Goal: Navigation & Orientation: Find specific page/section

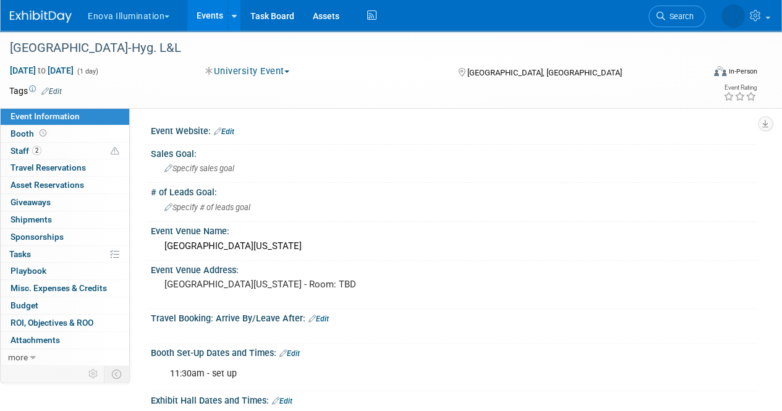
click at [49, 17] on img at bounding box center [41, 17] width 62 height 12
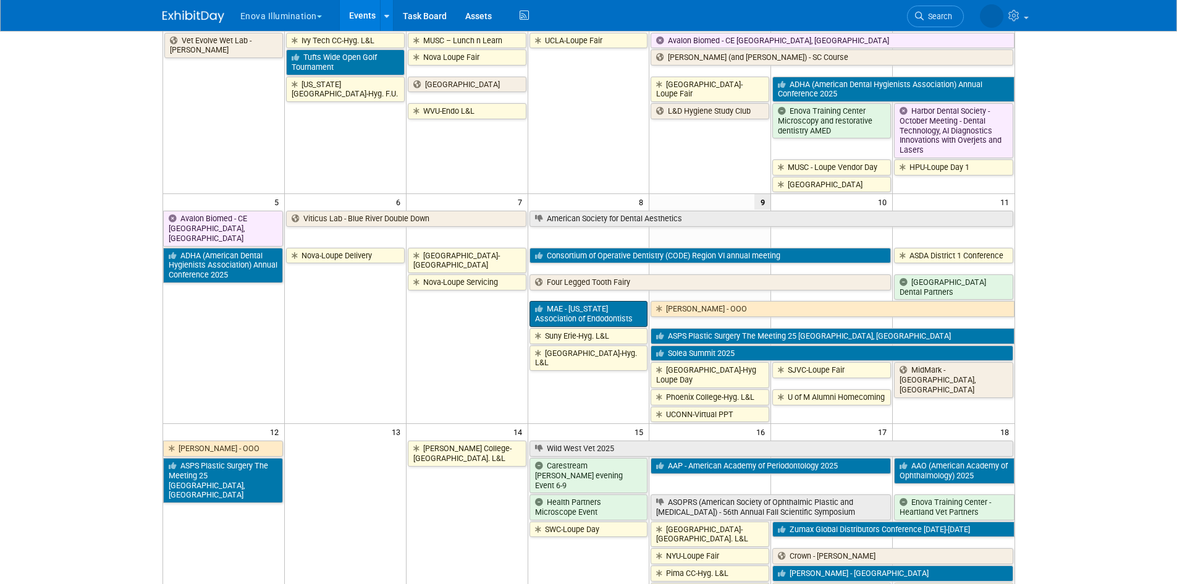
scroll to position [124, 0]
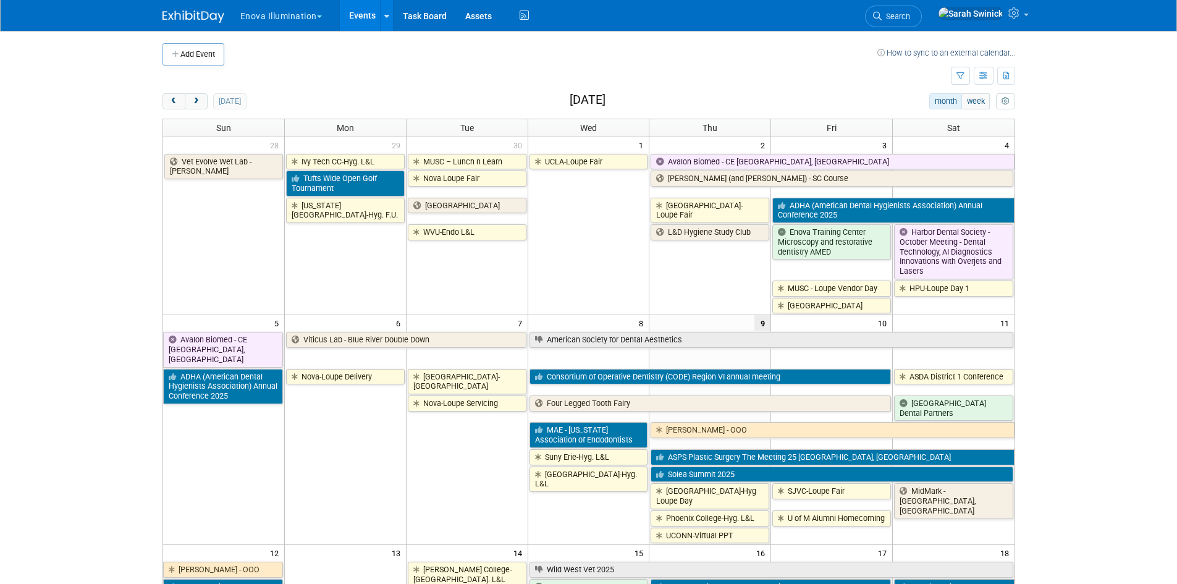
drag, startPoint x: 201, startPoint y: 109, endPoint x: 198, endPoint y: 114, distance: 6.4
click at [201, 109] on button "next" at bounding box center [196, 101] width 23 height 16
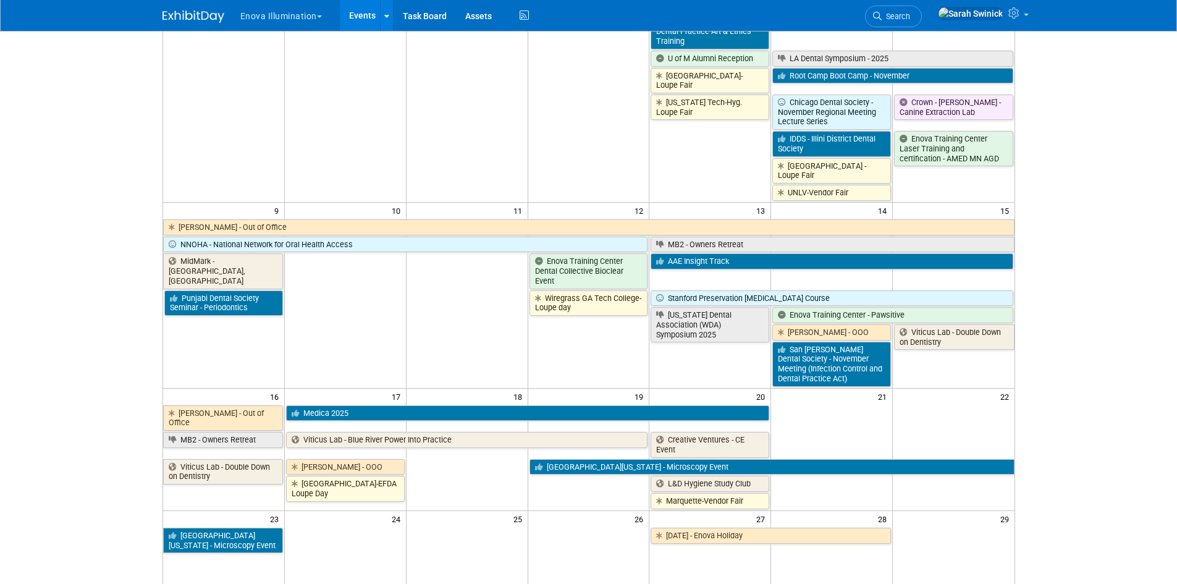
scroll to position [494, 0]
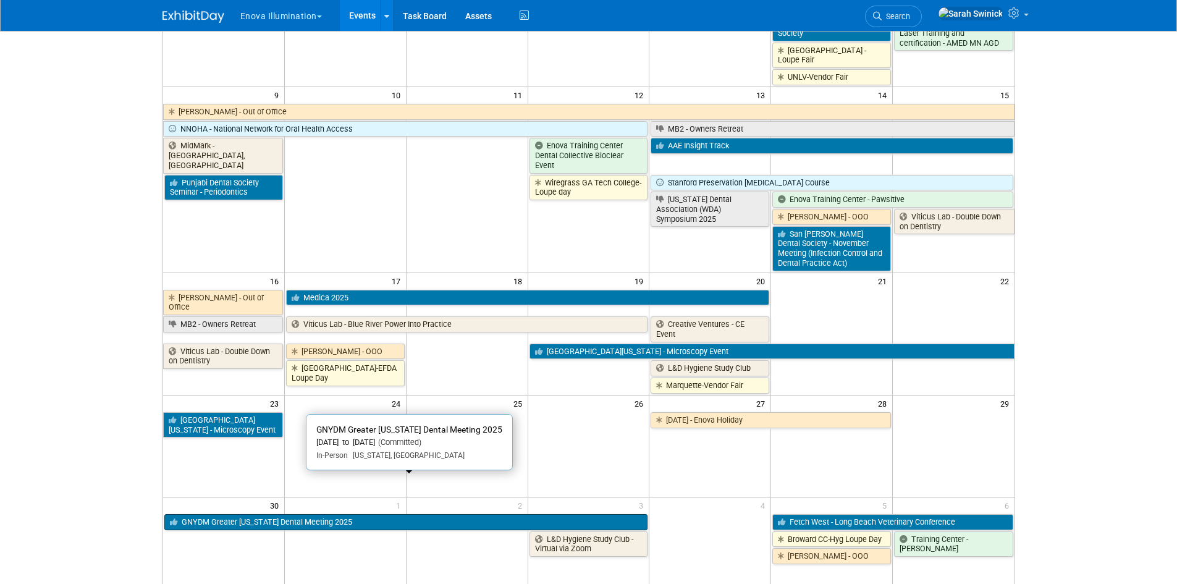
click at [250, 514] on link "GNYDM Greater [US_STATE] Dental Meeting 2025" at bounding box center [406, 522] width 484 height 16
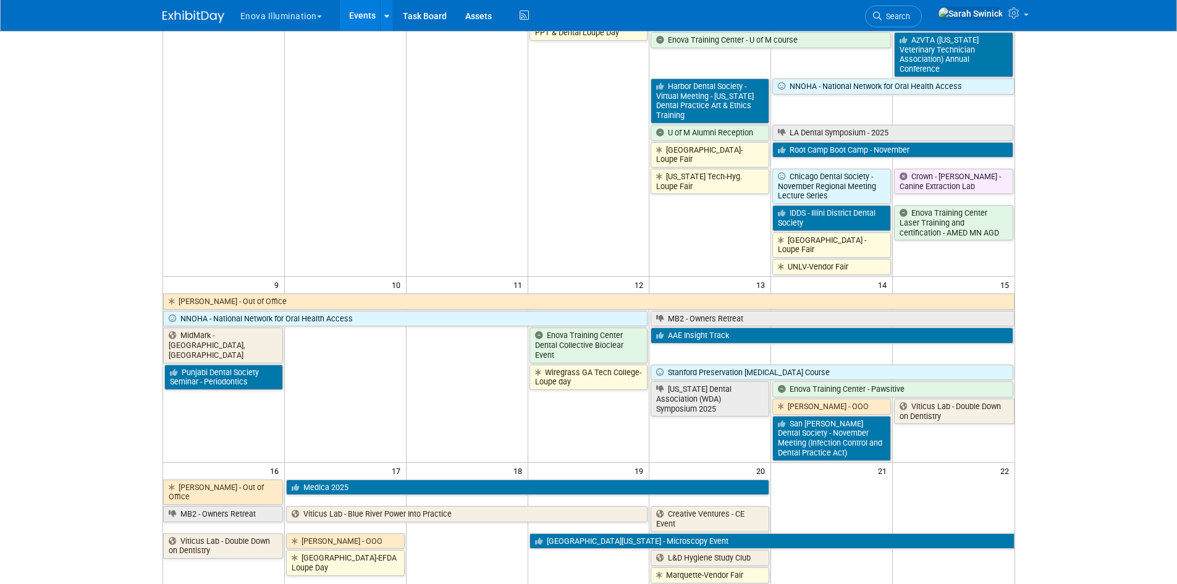
scroll to position [0, 0]
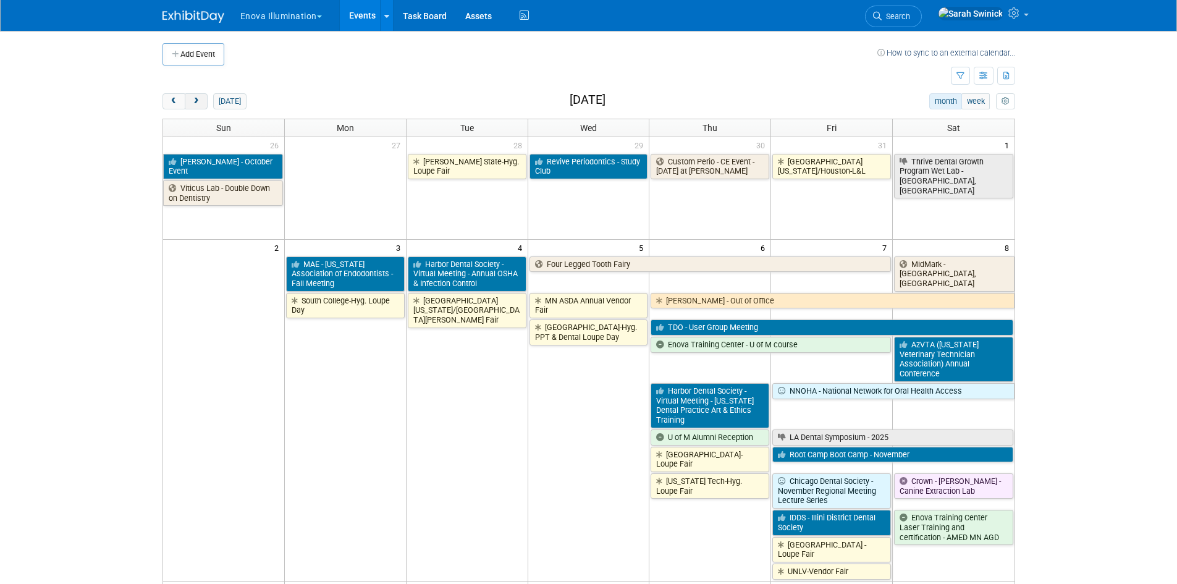
click at [203, 103] on button "next" at bounding box center [196, 101] width 23 height 16
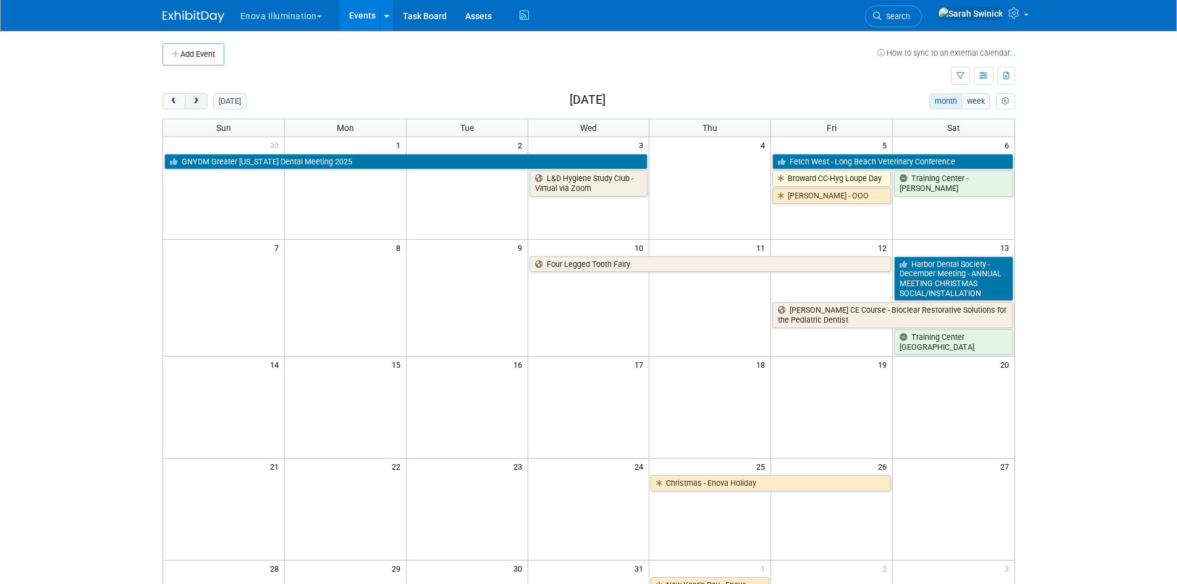
click at [203, 103] on button "next" at bounding box center [196, 101] width 23 height 16
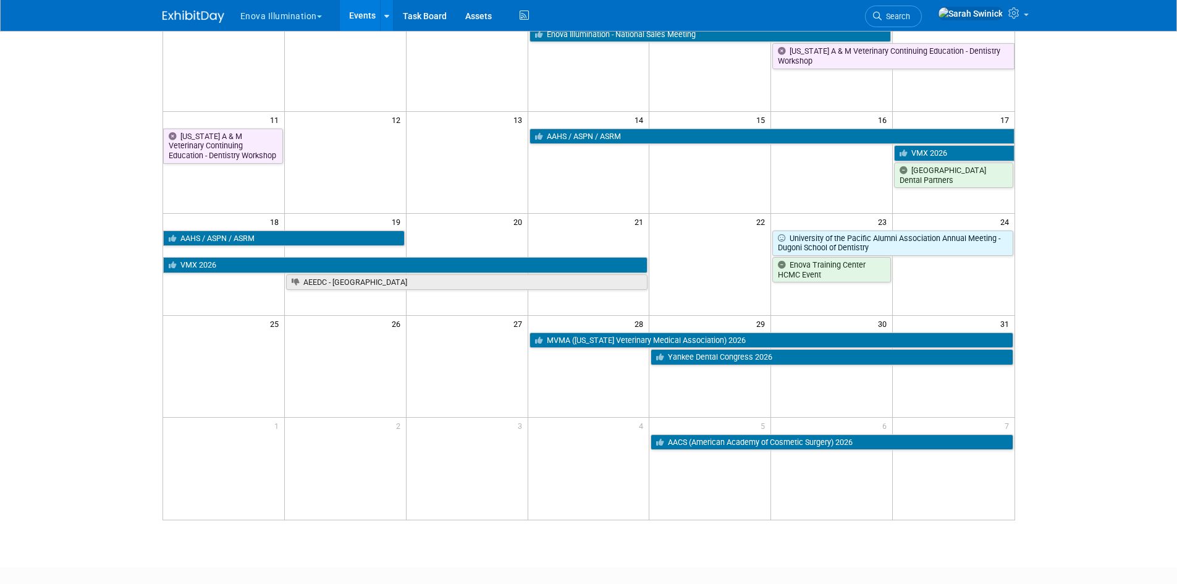
scroll to position [247, 0]
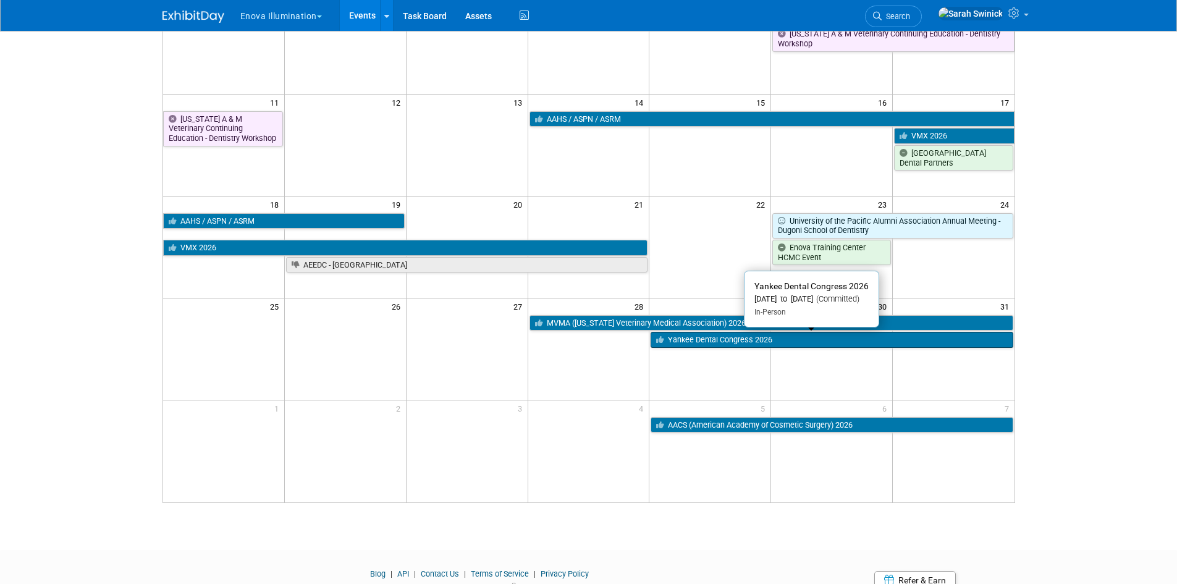
click at [673, 342] on link "Yankee Dental Congress 2026" at bounding box center [832, 340] width 362 height 16
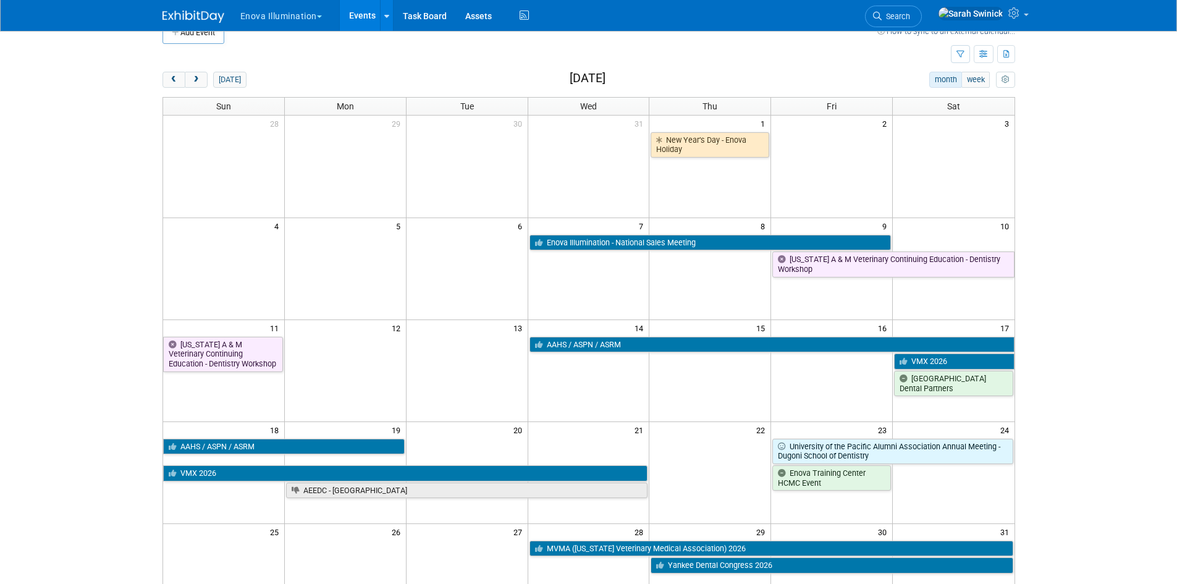
scroll to position [0, 0]
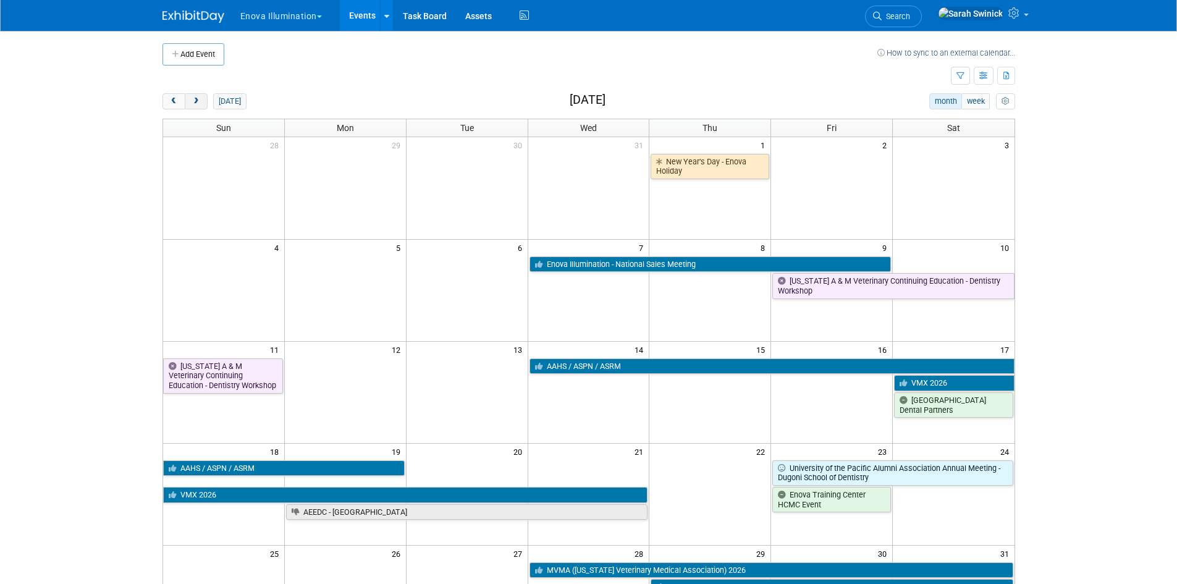
click at [202, 96] on button "next" at bounding box center [196, 101] width 23 height 16
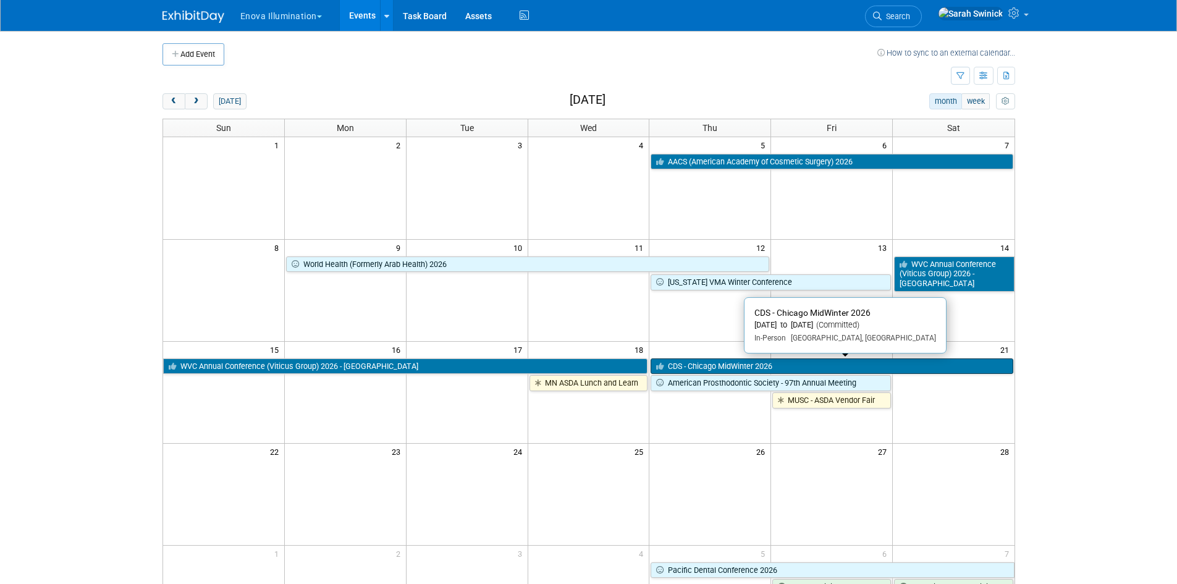
click at [693, 364] on link "CDS - Chicago MidWinter 2026" at bounding box center [832, 366] width 362 height 16
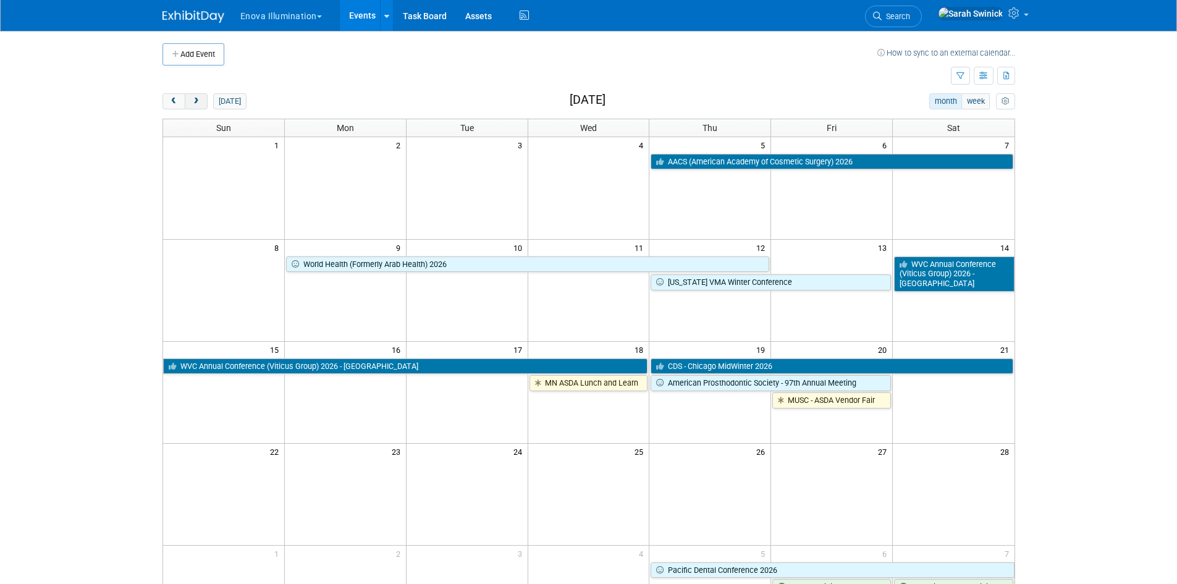
click at [193, 105] on button "next" at bounding box center [196, 101] width 23 height 16
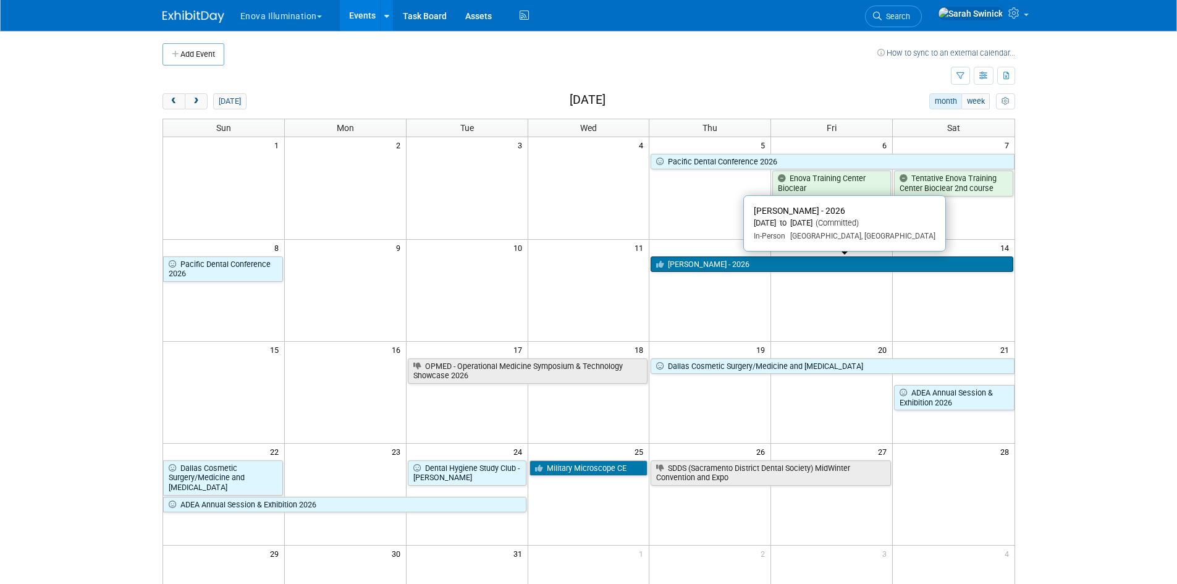
click at [887, 259] on link "[PERSON_NAME] - 2026" at bounding box center [832, 264] width 362 height 16
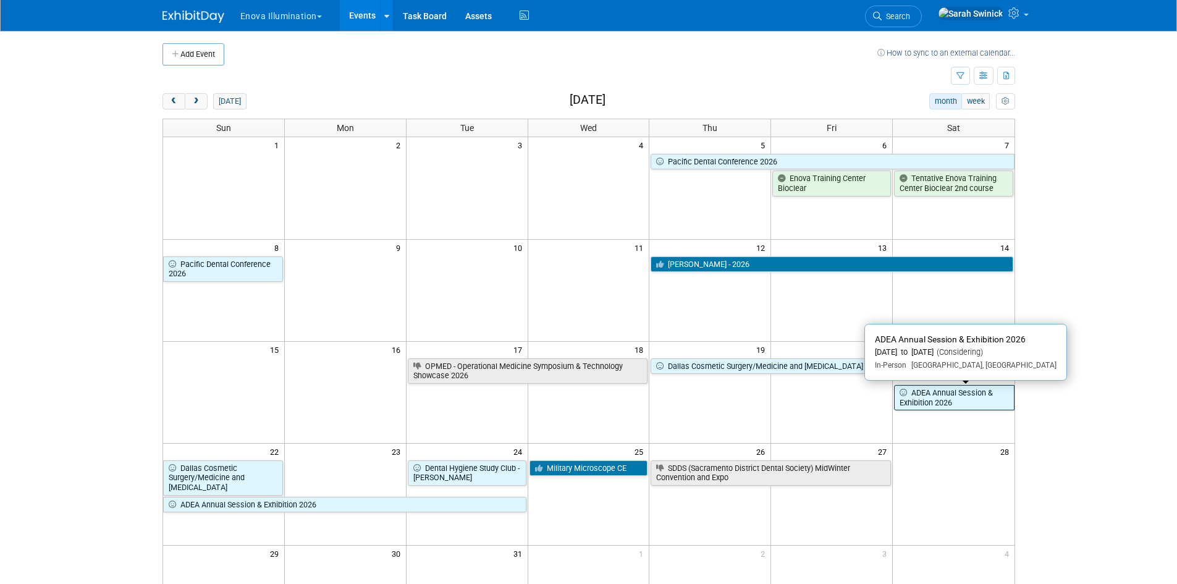
click at [918, 396] on link "ADEA Annual Session & Exhibition 2026" at bounding box center [954, 397] width 120 height 25
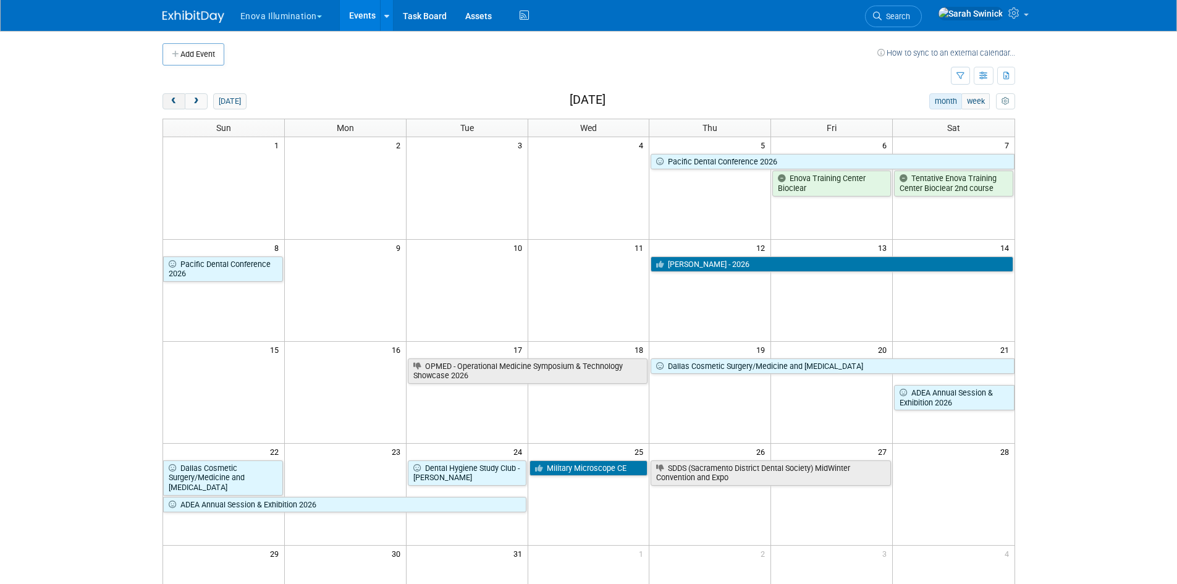
click at [177, 101] on span "prev" at bounding box center [173, 102] width 9 height 8
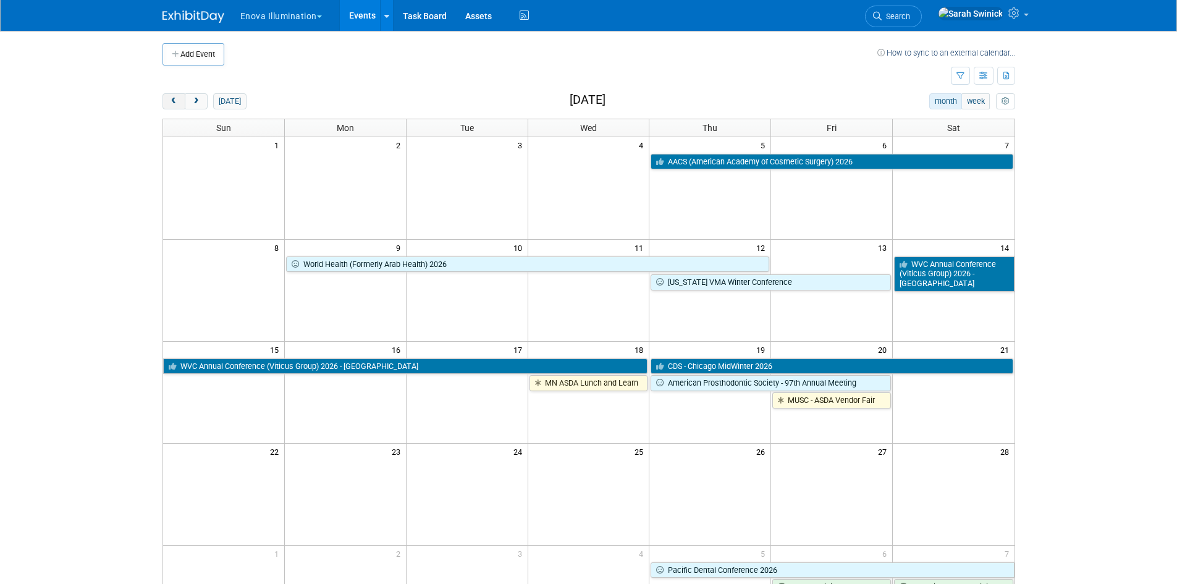
click at [177, 100] on span "prev" at bounding box center [173, 102] width 9 height 8
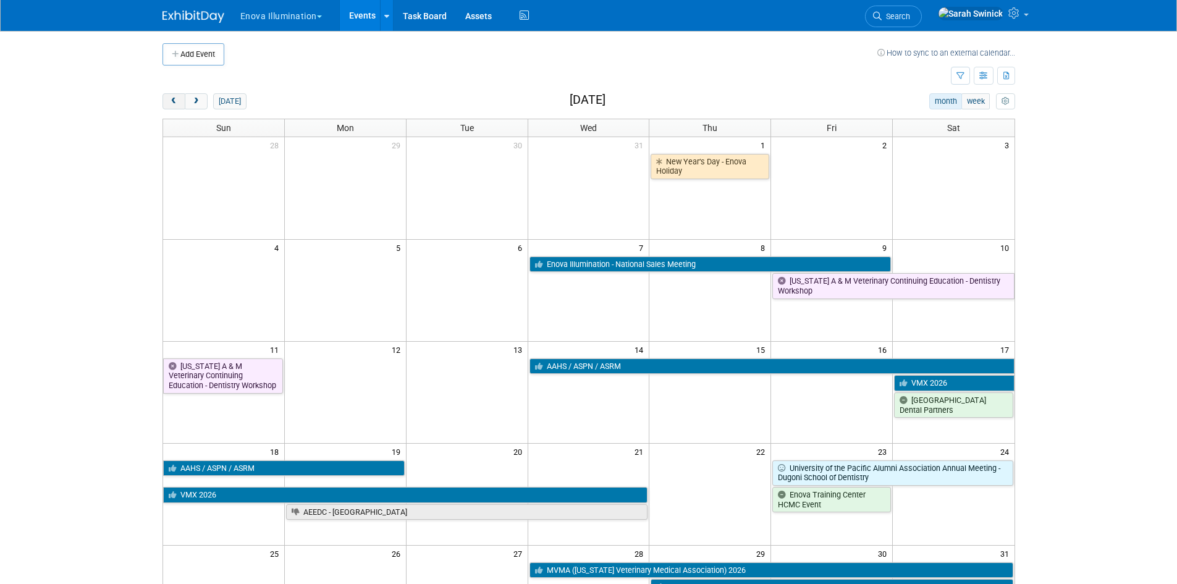
click at [177, 105] on button "prev" at bounding box center [173, 101] width 23 height 16
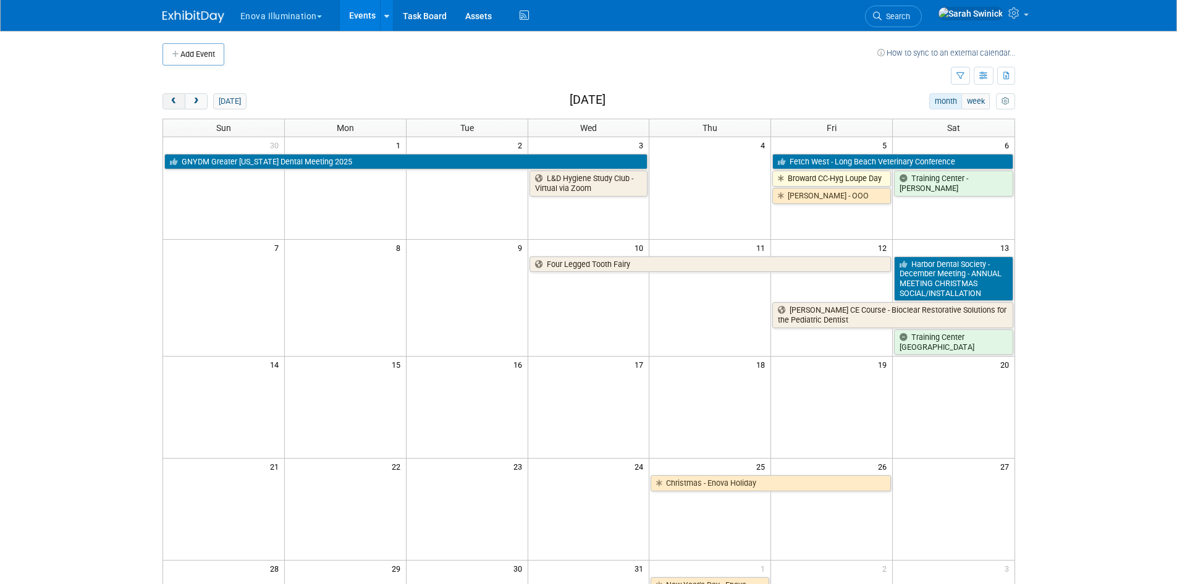
click at [177, 105] on button "prev" at bounding box center [173, 101] width 23 height 16
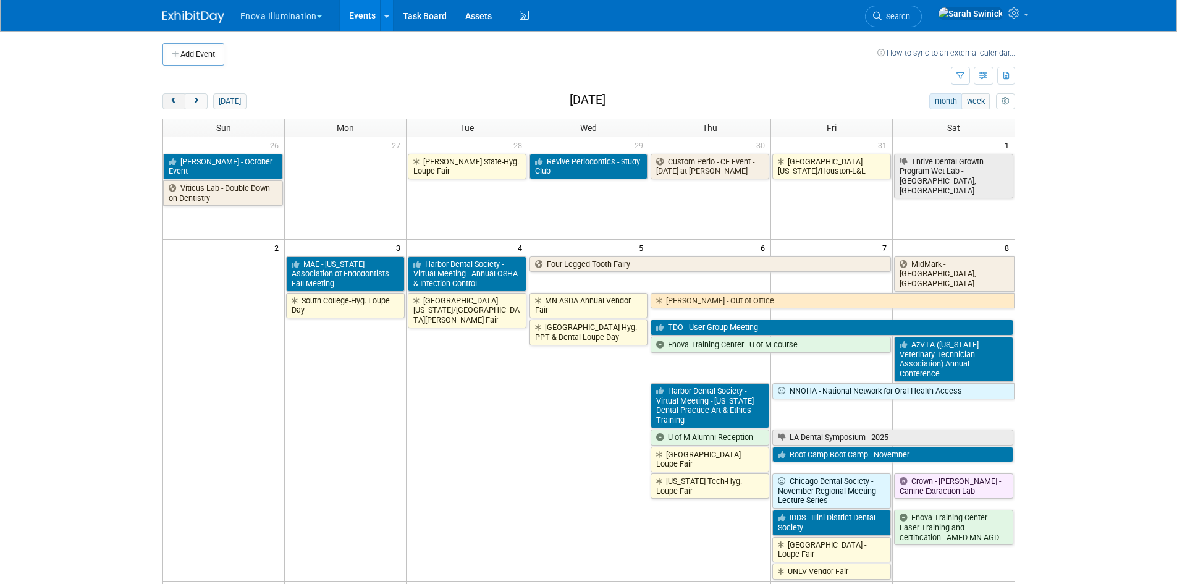
click at [178, 101] on span "prev" at bounding box center [173, 102] width 9 height 8
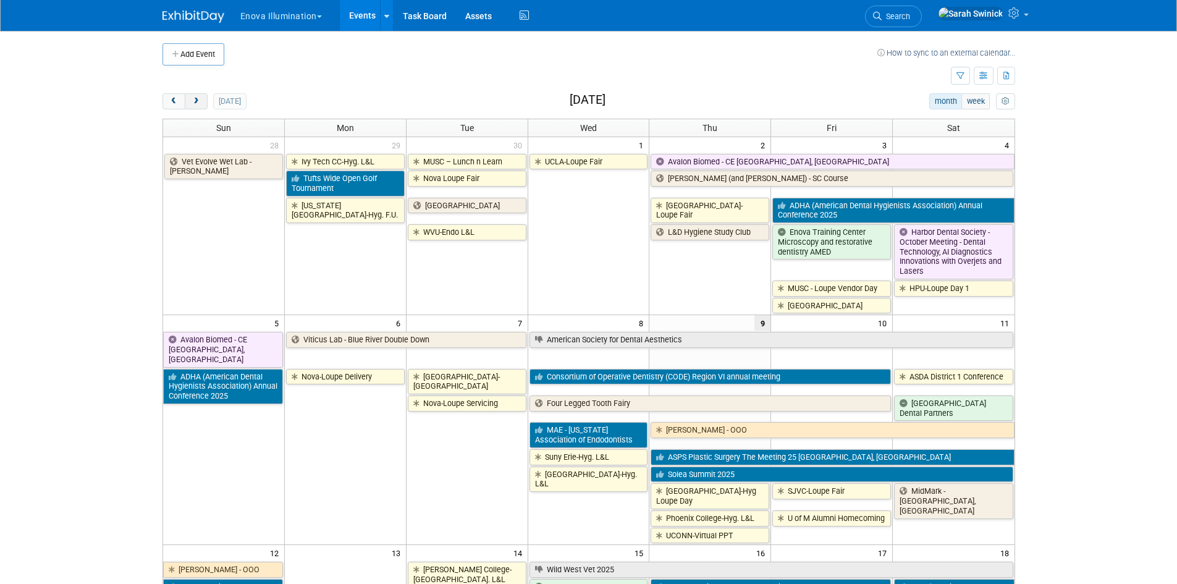
click at [204, 100] on button "next" at bounding box center [196, 101] width 23 height 16
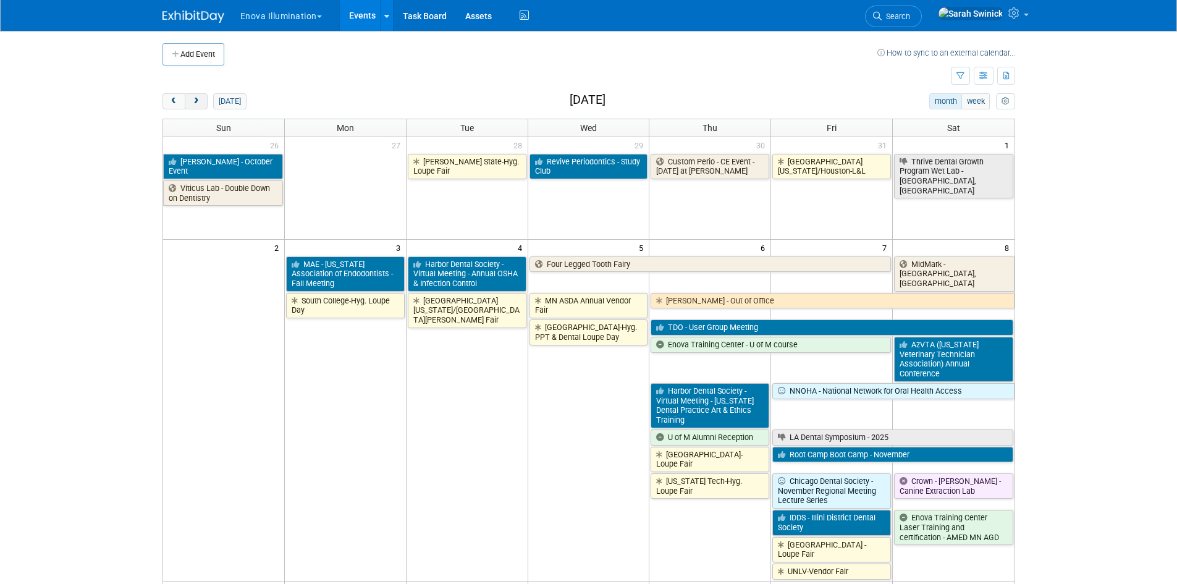
click at [204, 100] on button "next" at bounding box center [196, 101] width 23 height 16
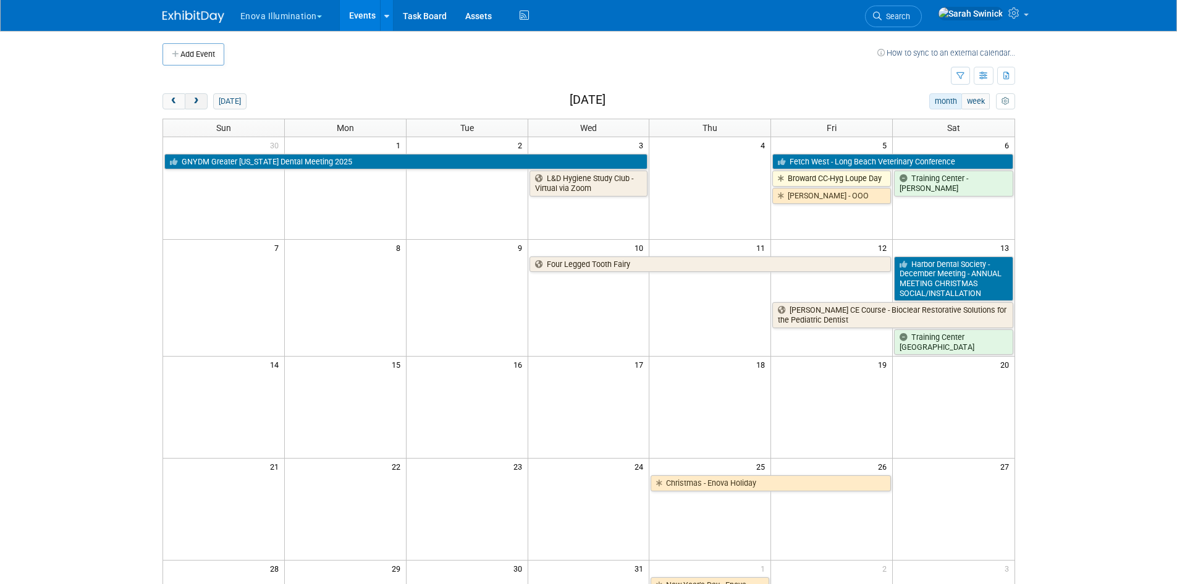
click at [204, 101] on button "next" at bounding box center [196, 101] width 23 height 16
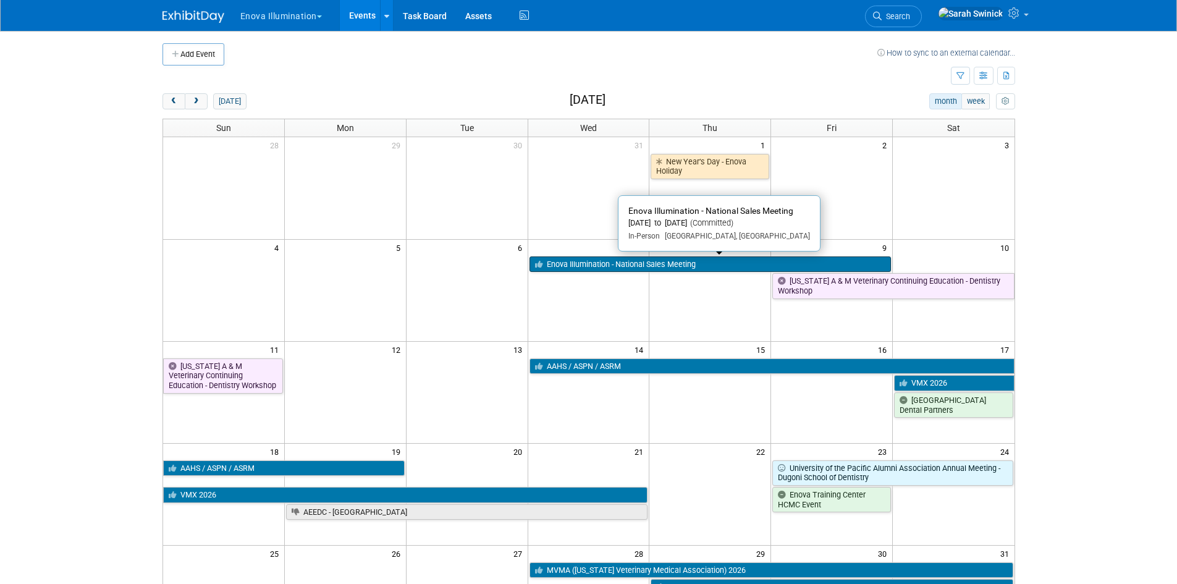
click at [584, 272] on link "Enova Illumination - National Sales Meeting" at bounding box center [710, 264] width 362 height 16
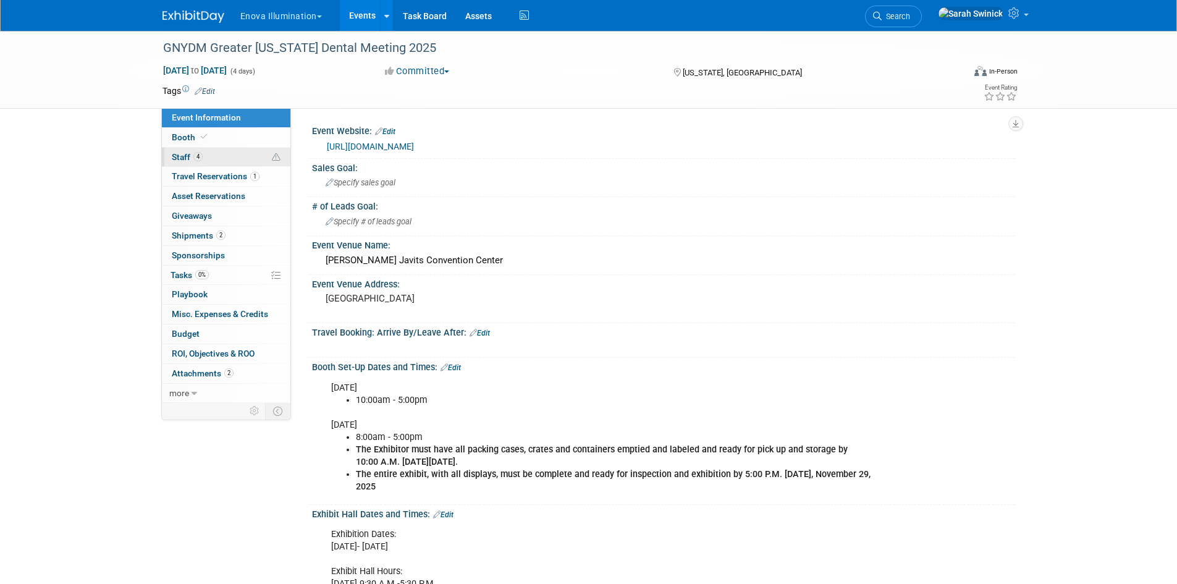
click at [214, 154] on link "4 Staff 4" at bounding box center [226, 157] width 129 height 19
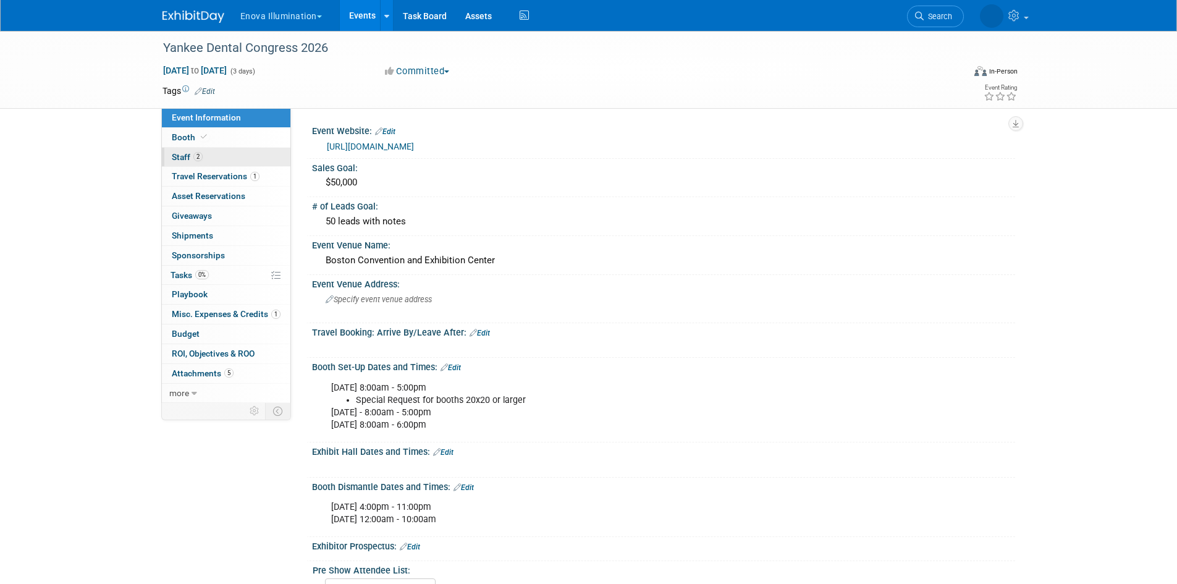
click at [255, 150] on link "2 Staff 2" at bounding box center [226, 157] width 129 height 19
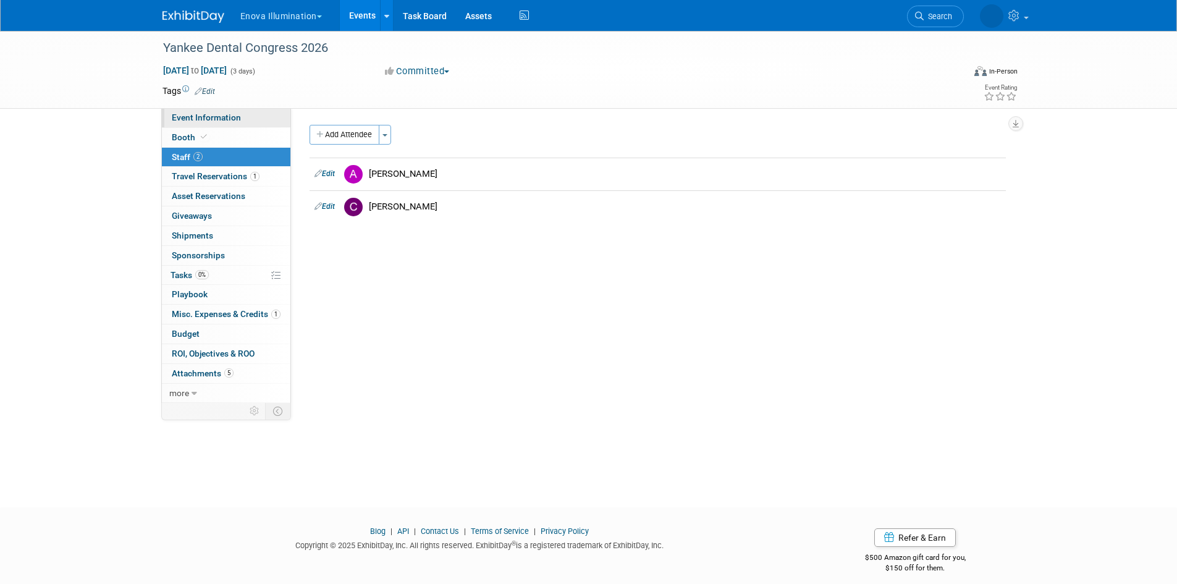
click at [252, 117] on link "Event Information" at bounding box center [226, 117] width 129 height 19
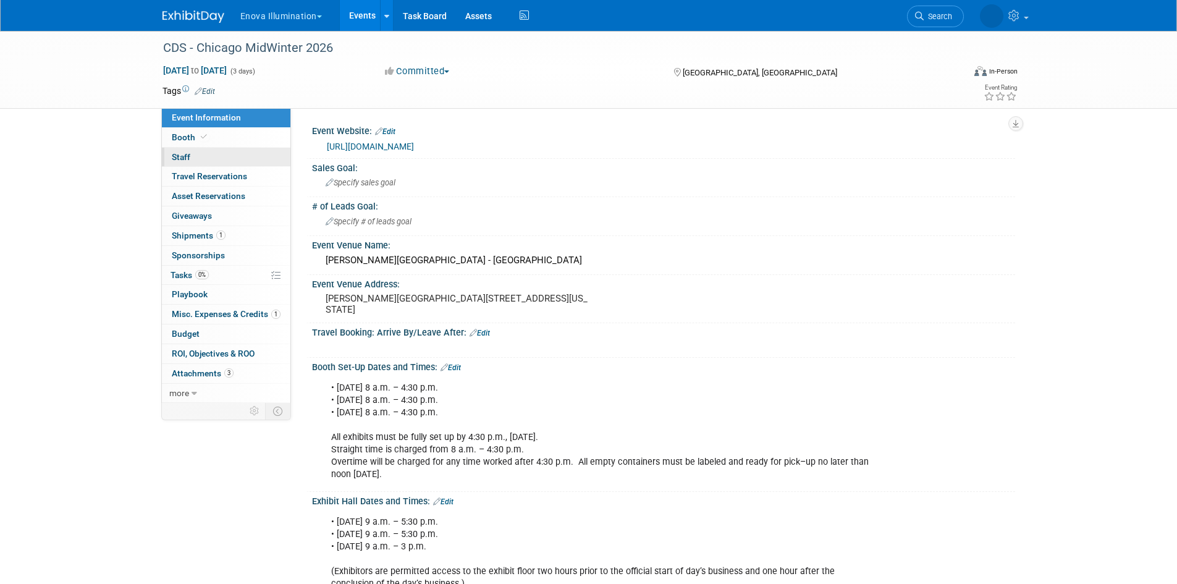
click at [229, 162] on link "0 Staff 0" at bounding box center [226, 157] width 129 height 19
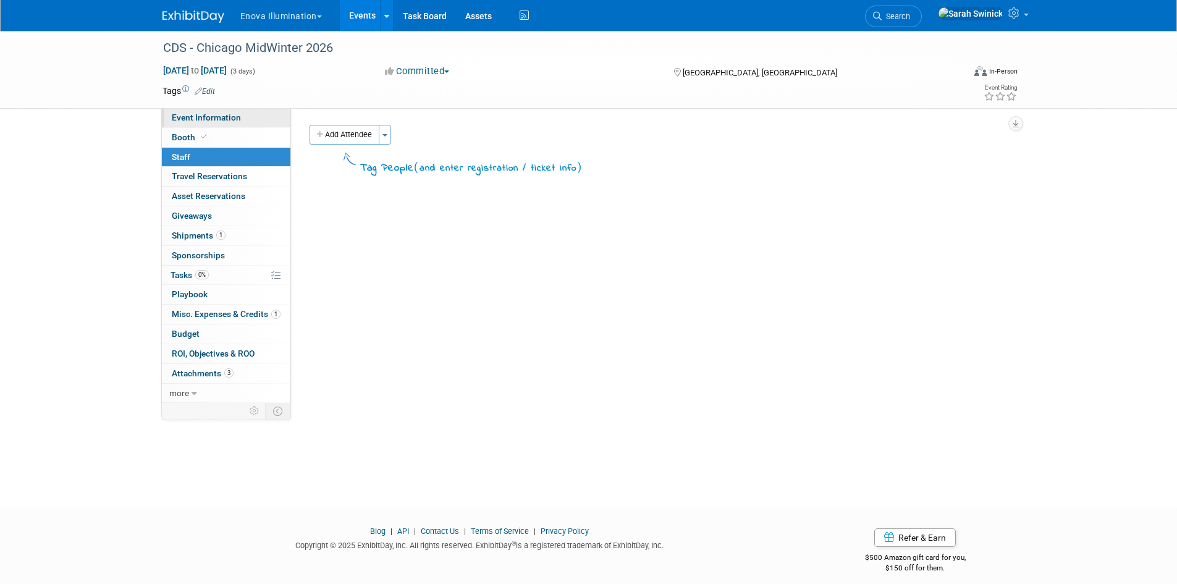
click at [231, 118] on span "Event Information" at bounding box center [206, 117] width 69 height 10
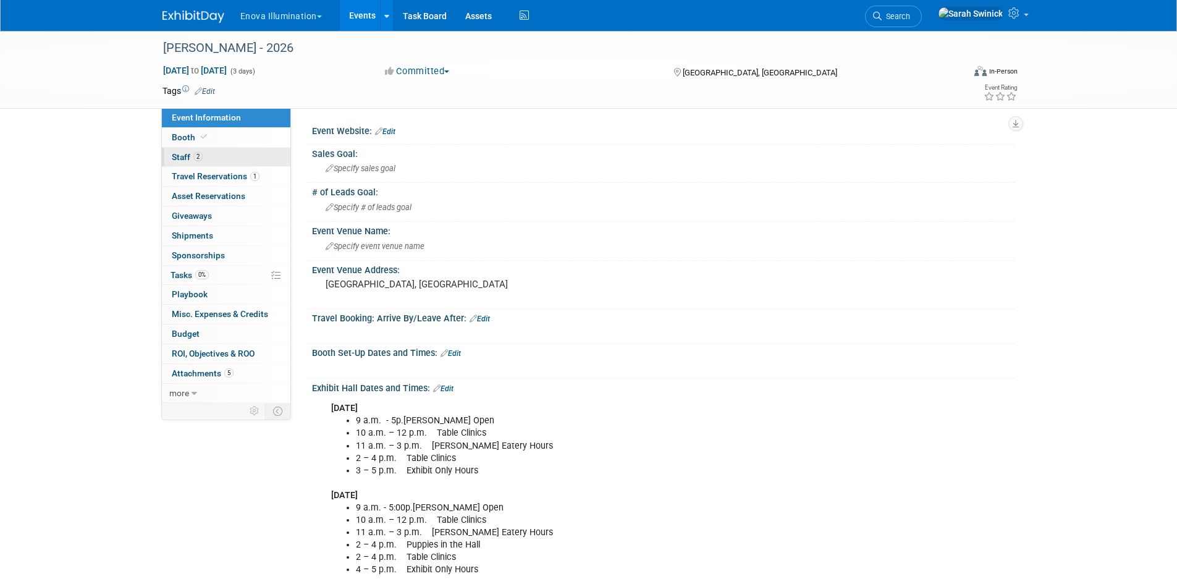
click at [198, 158] on span "2" at bounding box center [197, 156] width 9 height 9
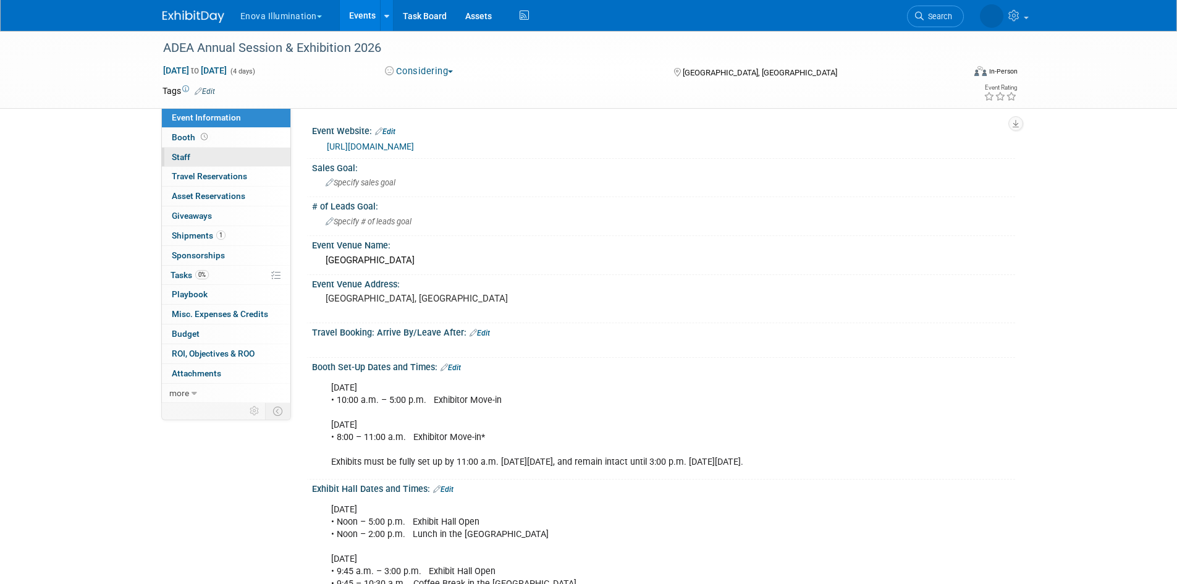
click at [216, 158] on link "0 Staff 0" at bounding box center [226, 157] width 129 height 19
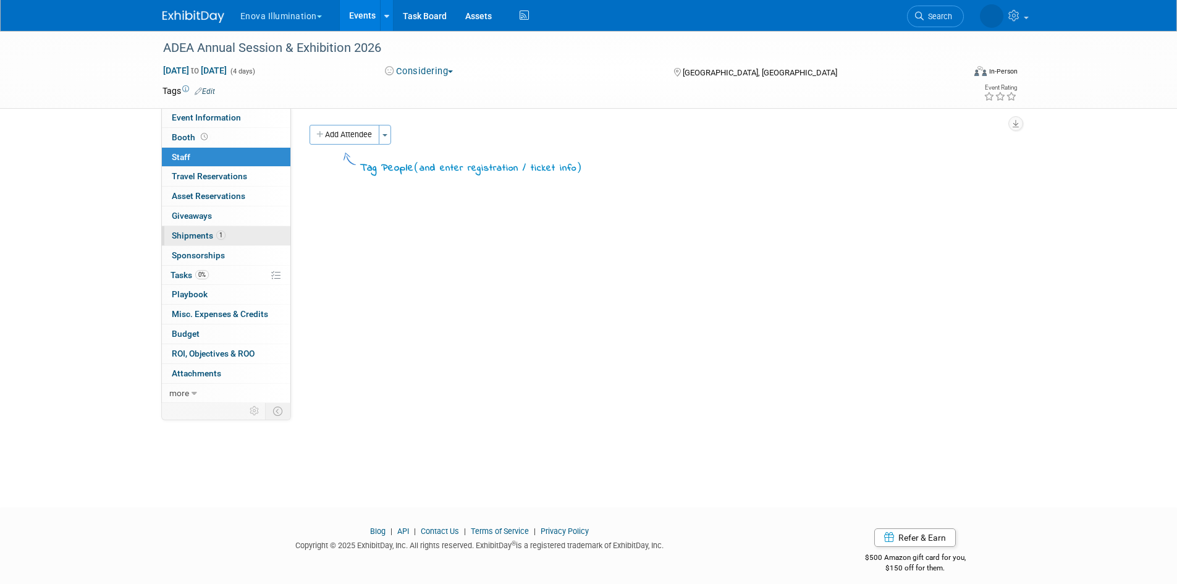
click at [202, 236] on span "Shipments 1" at bounding box center [199, 235] width 54 height 10
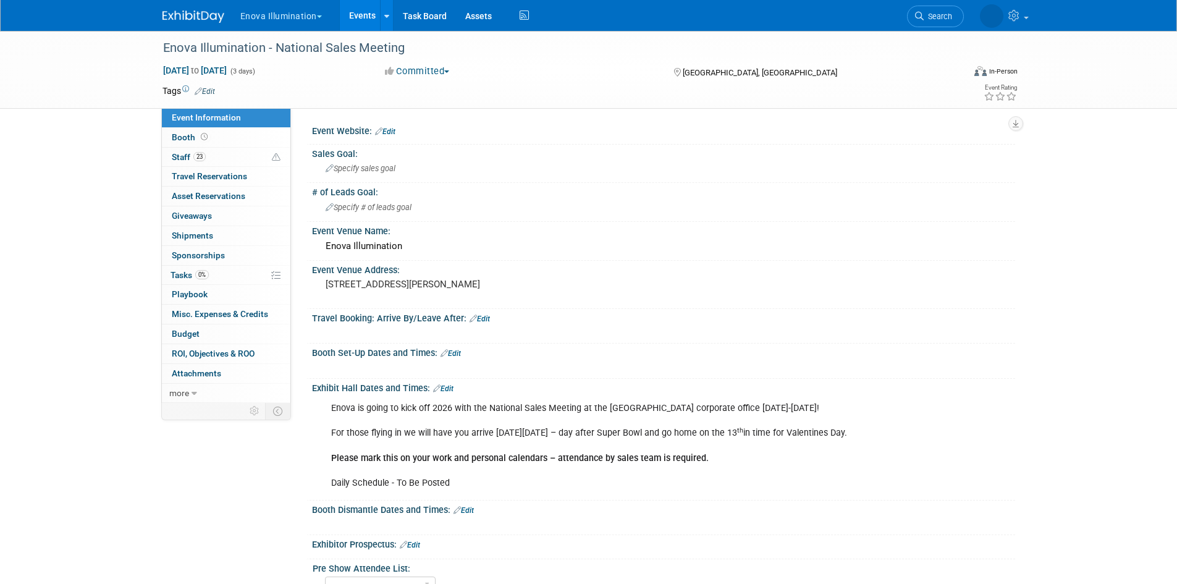
click at [201, 20] on img at bounding box center [193, 17] width 62 height 12
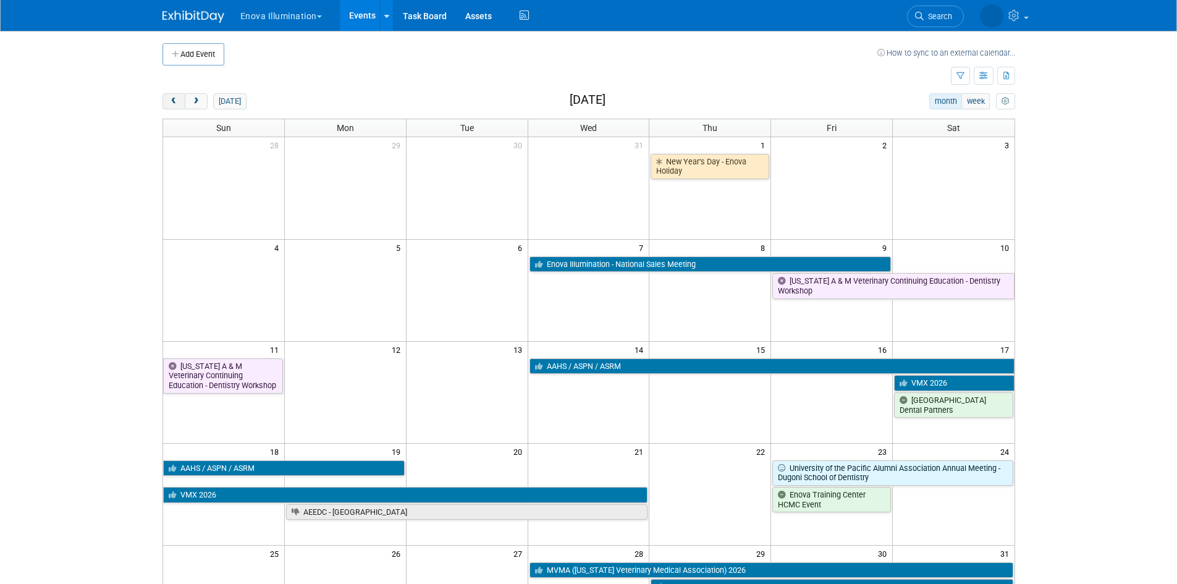
click at [181, 95] on button "prev" at bounding box center [173, 101] width 23 height 16
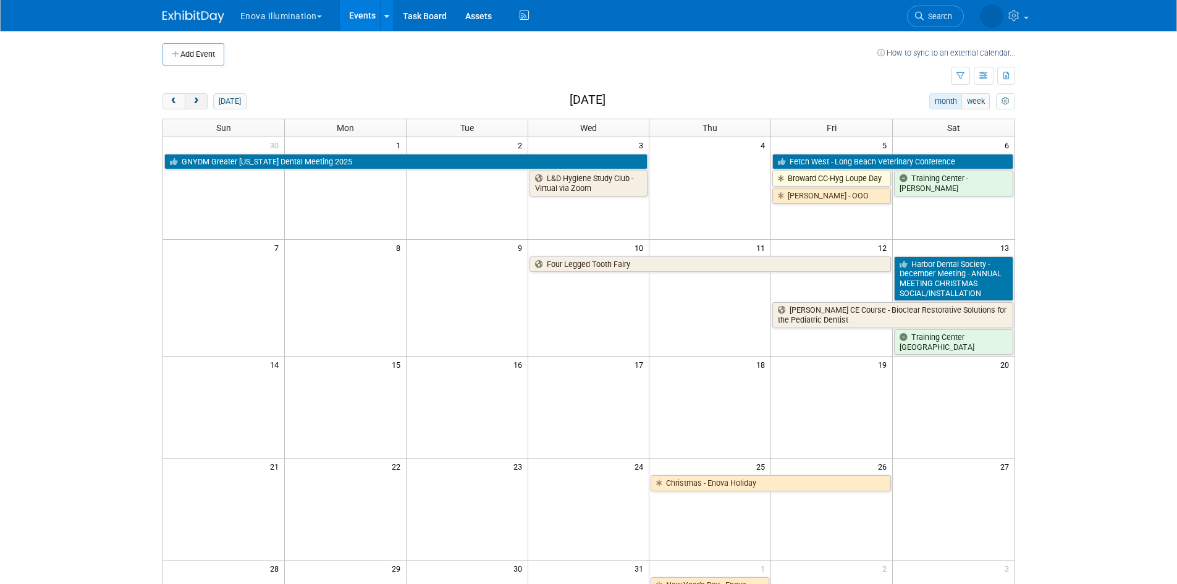
drag, startPoint x: 179, startPoint y: 97, endPoint x: 185, endPoint y: 102, distance: 7.9
click at [179, 97] on button "prev" at bounding box center [173, 101] width 23 height 16
